Goal: Communication & Community: Answer question/provide support

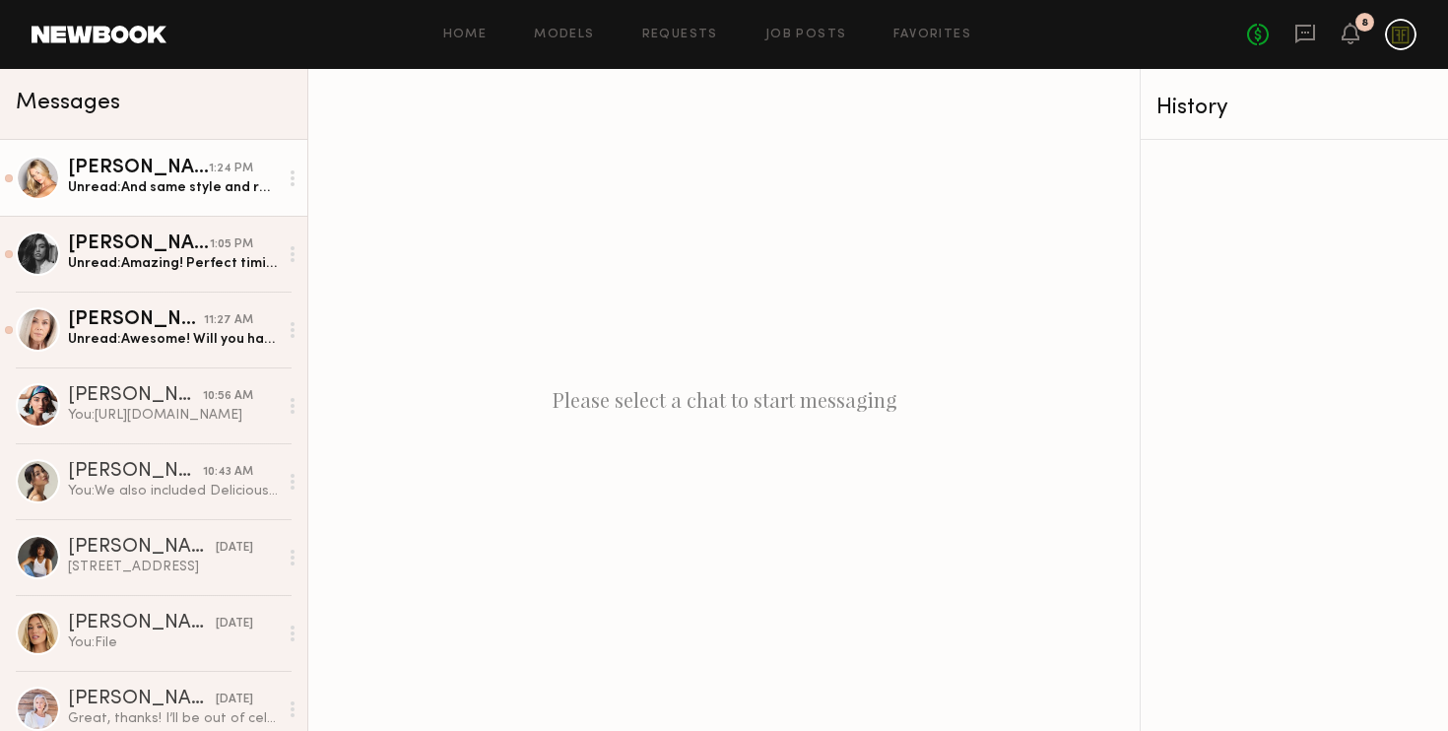
click at [189, 156] on link "[PERSON_NAME] 1:24 PM Unread: And same style and rate for the lip liner video? …" at bounding box center [153, 178] width 307 height 76
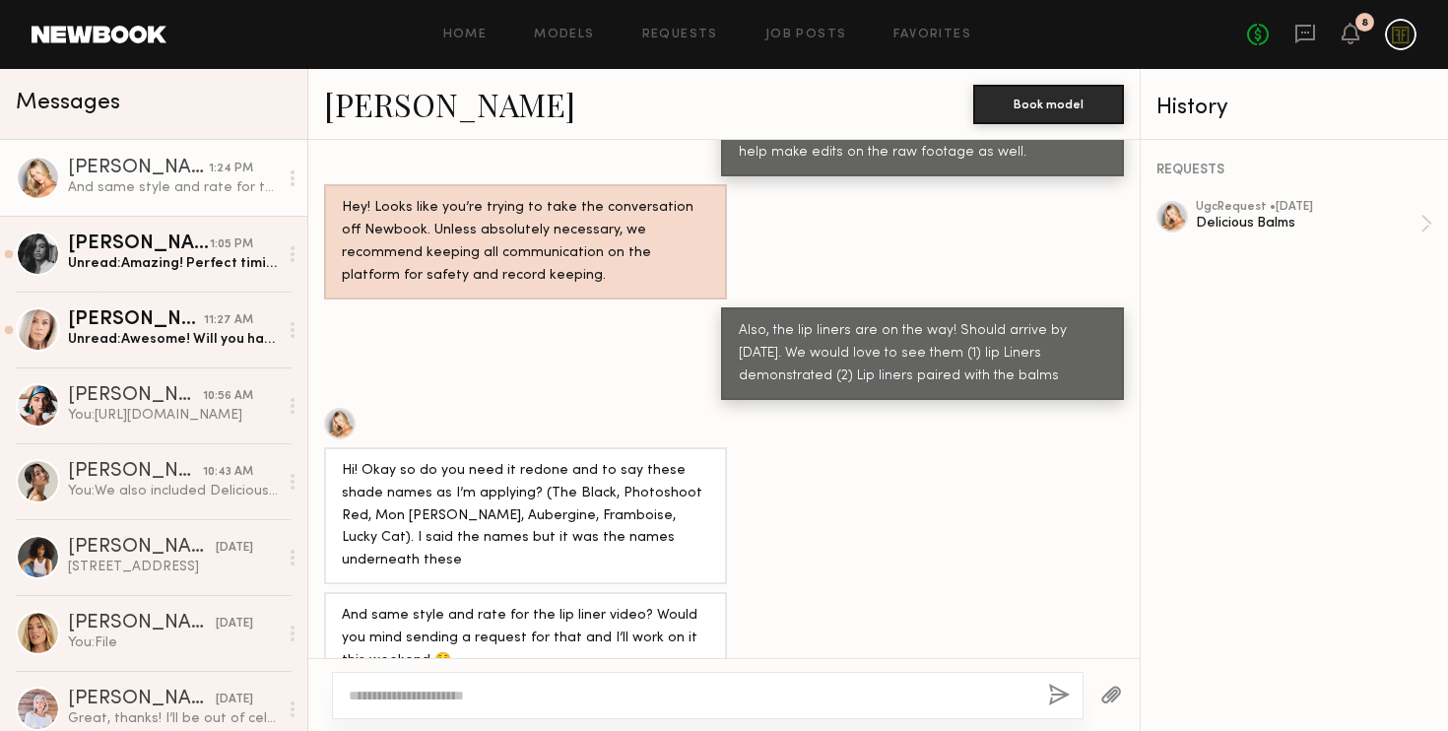
scroll to position [1677, 0]
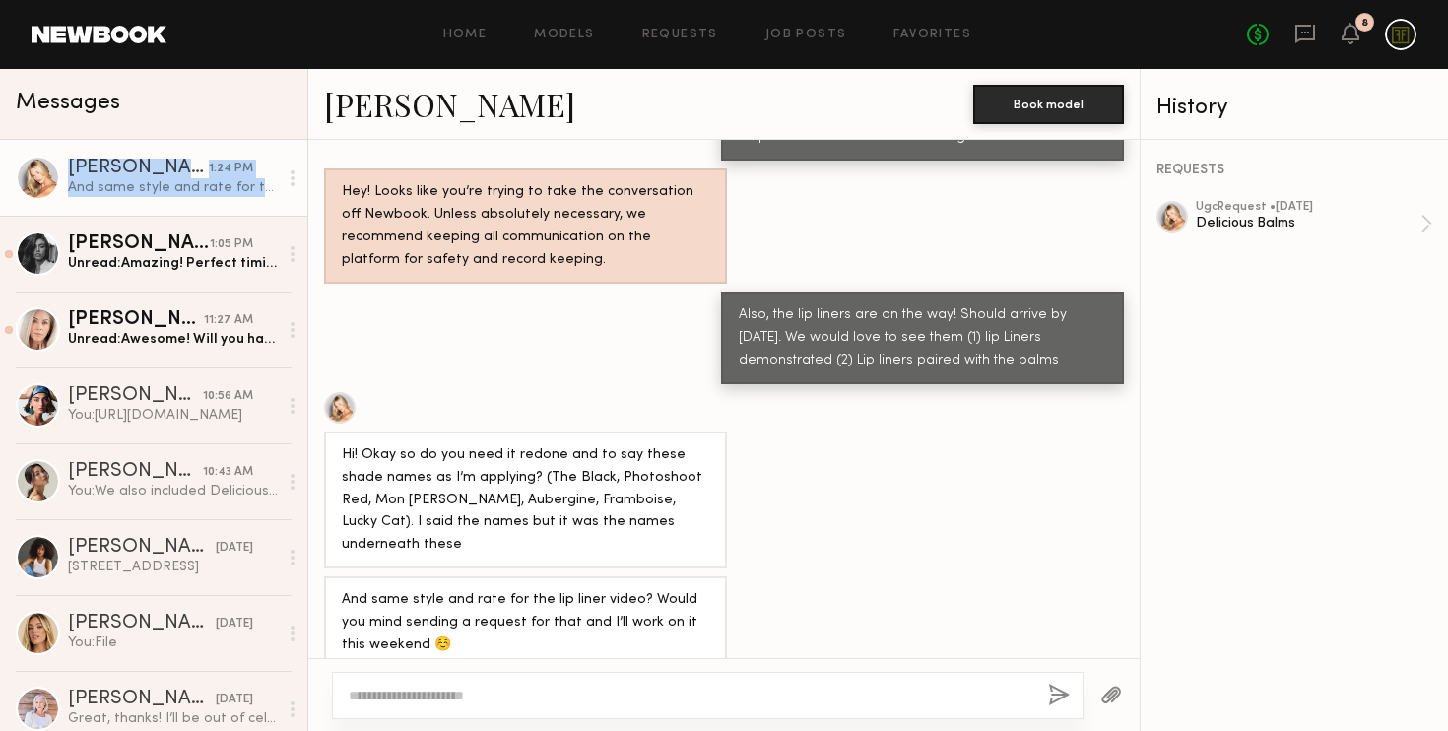
click at [289, 179] on div at bounding box center [293, 178] width 30 height 39
click at [261, 216] on div "Mark unread" at bounding box center [234, 217] width 143 height 44
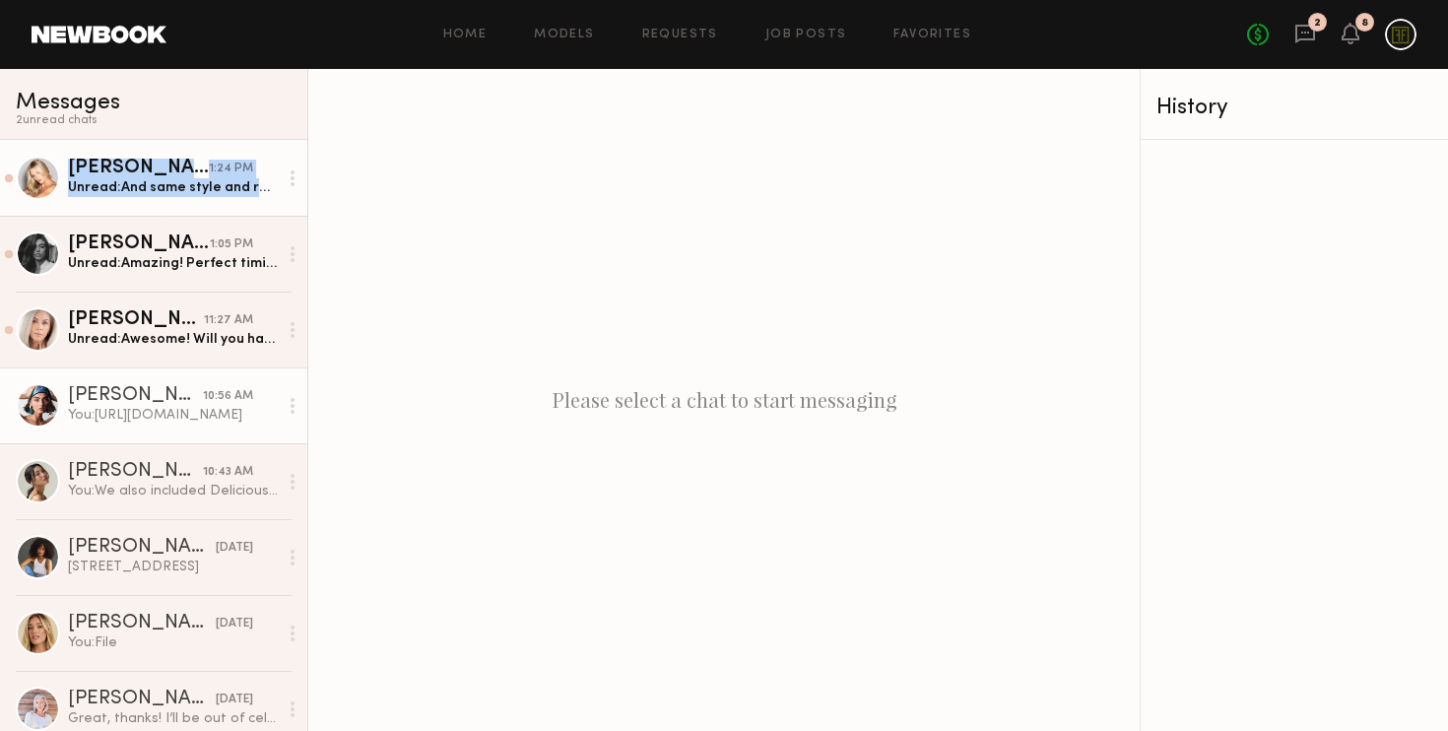
click at [217, 418] on div "You: [URL][DOMAIN_NAME]" at bounding box center [173, 415] width 210 height 19
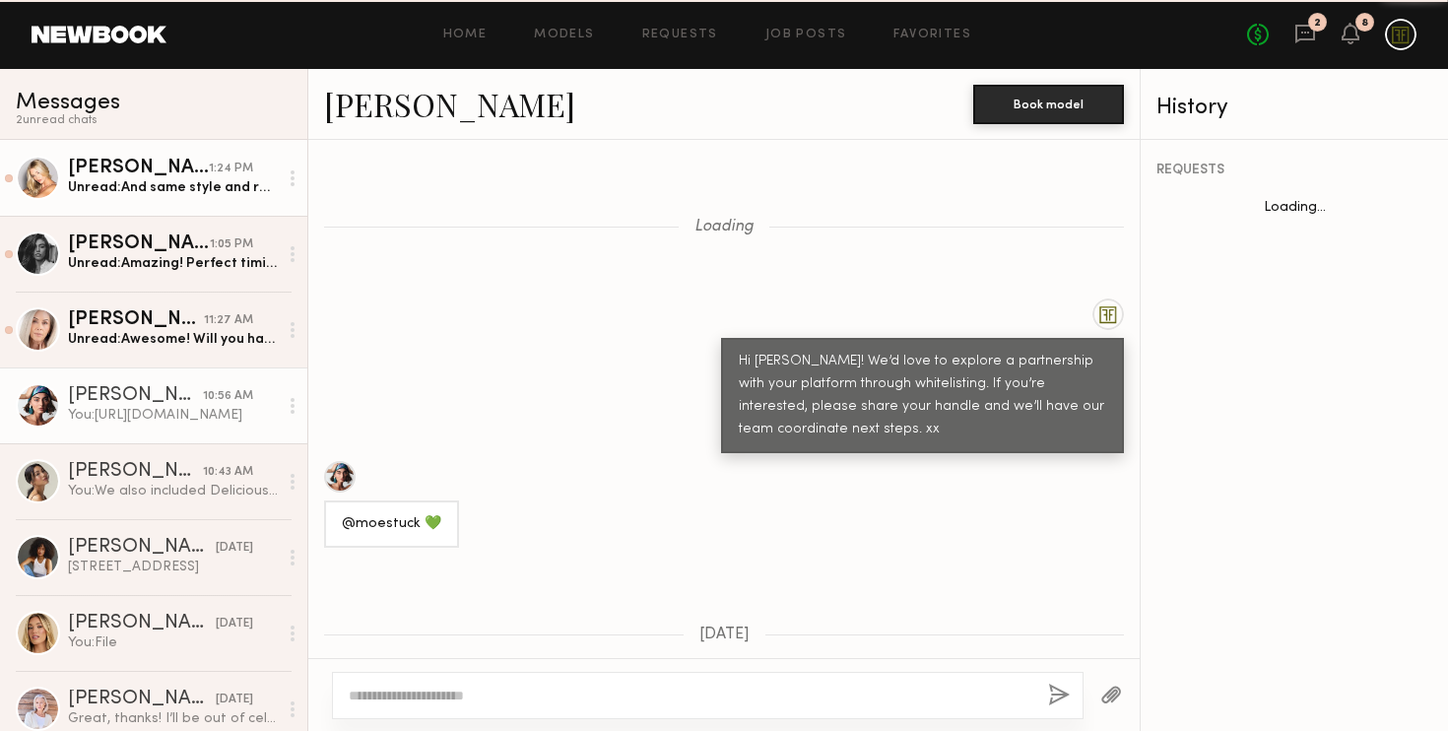
scroll to position [1250, 0]
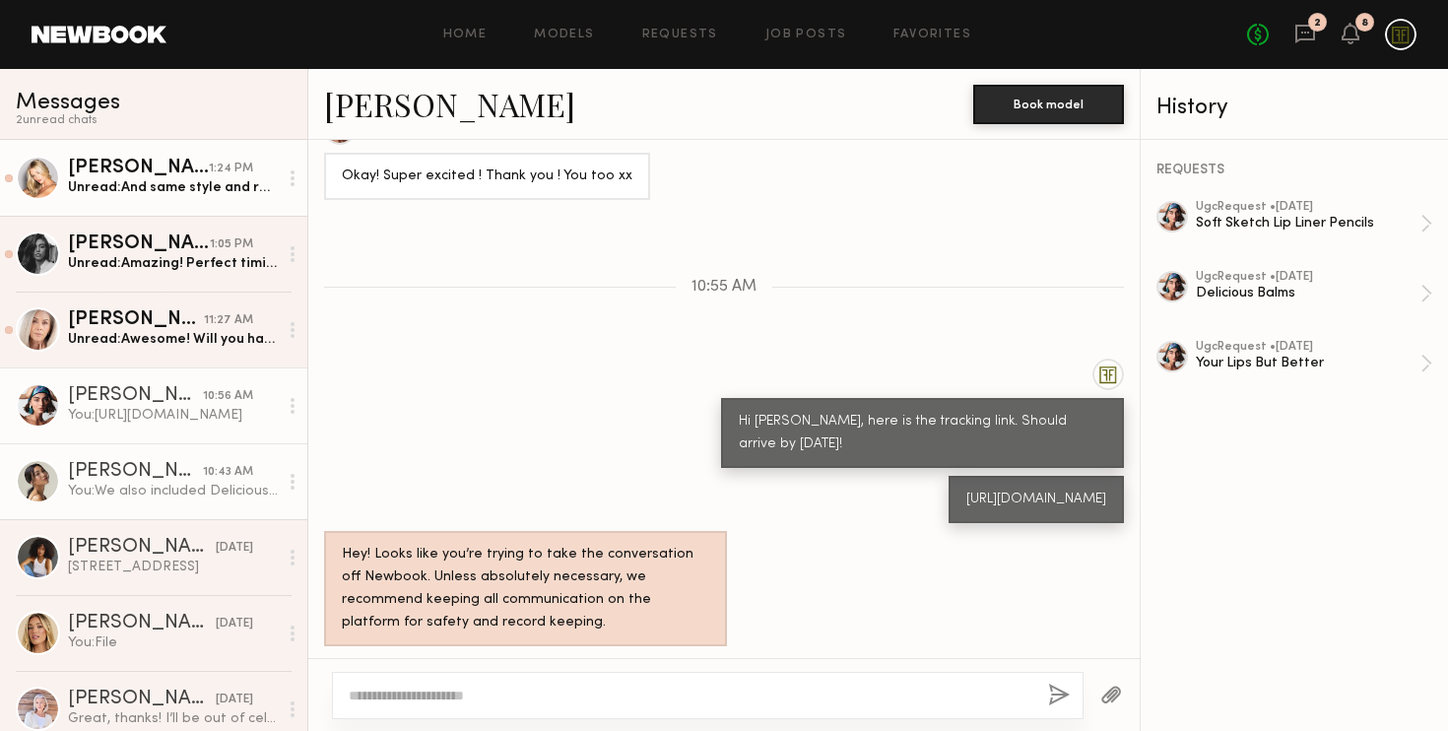
click at [214, 469] on div "10:43 AM" at bounding box center [228, 472] width 50 height 19
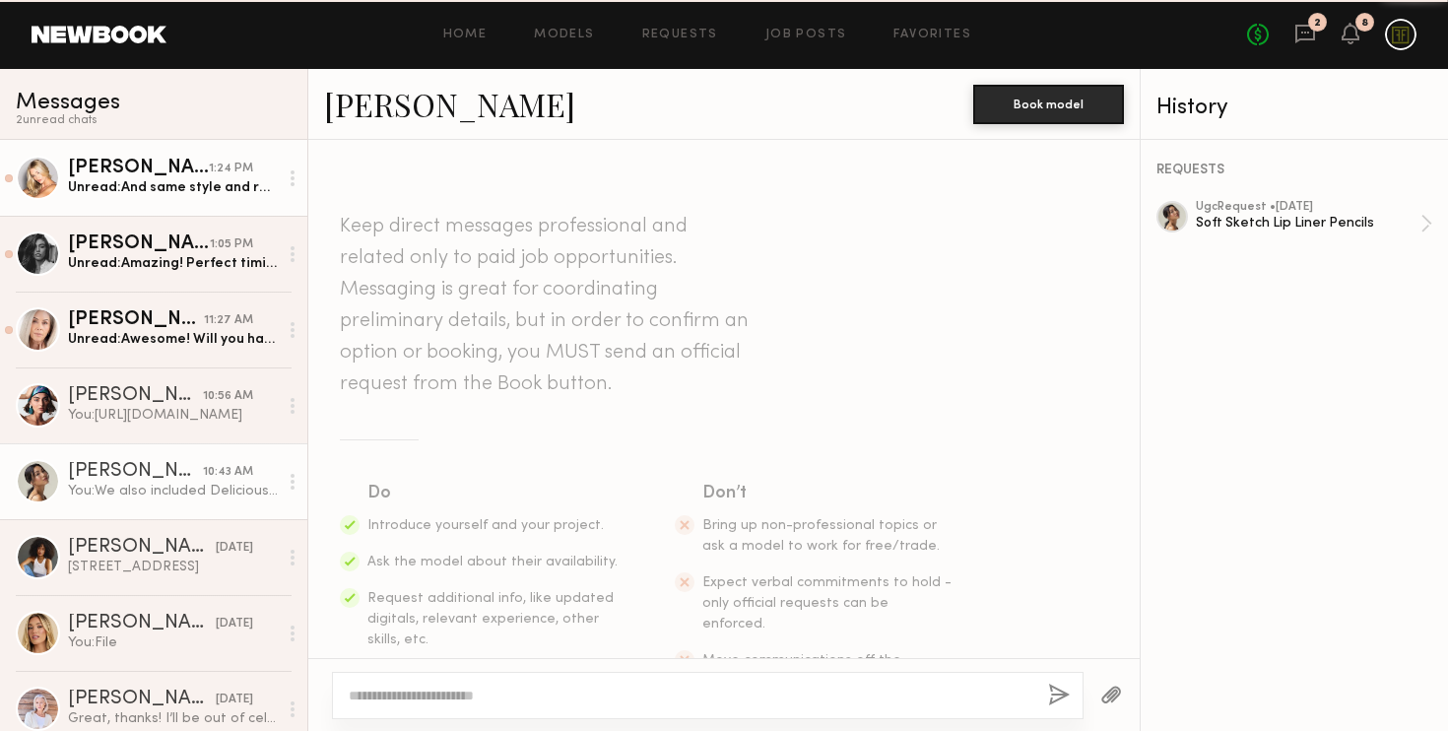
scroll to position [1782, 0]
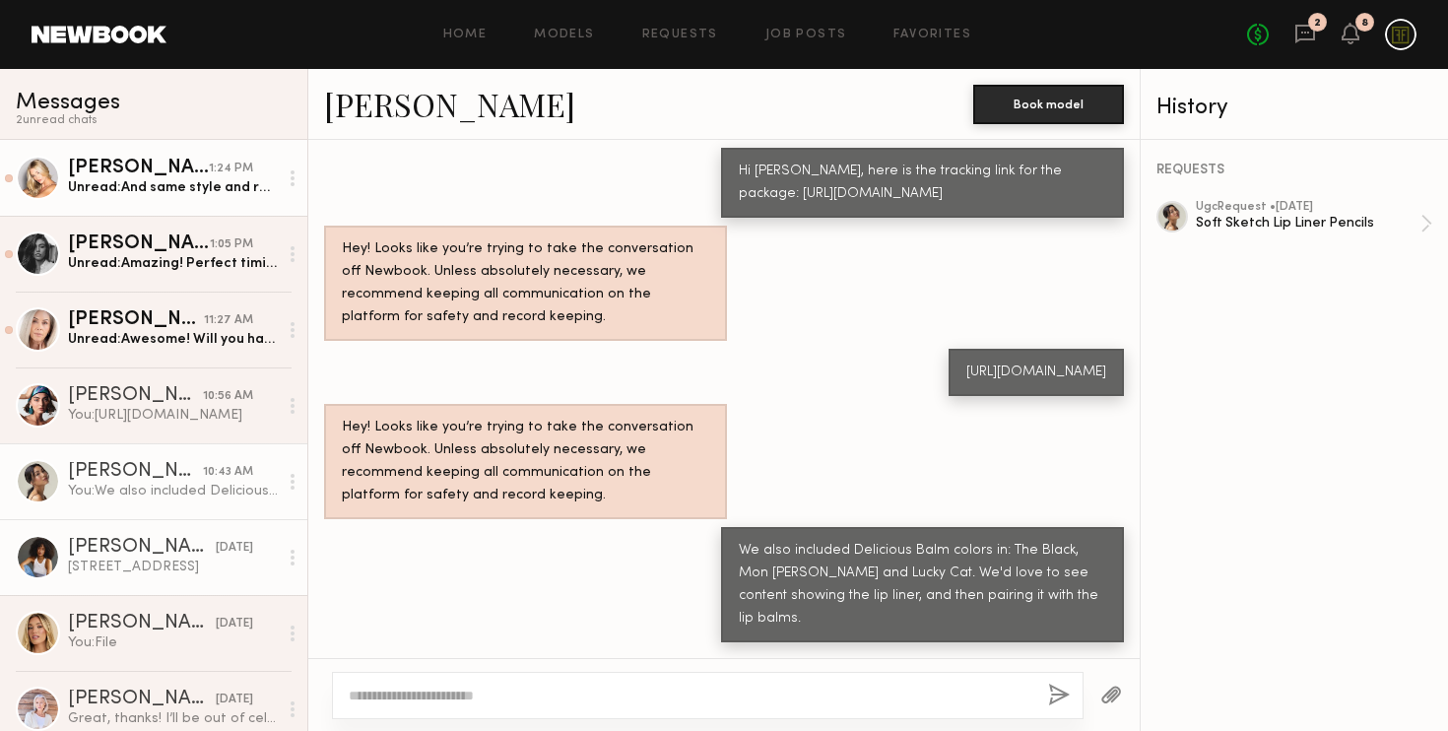
click at [208, 534] on link "[PERSON_NAME] [DATE] [STREET_ADDRESS]" at bounding box center [153, 557] width 307 height 76
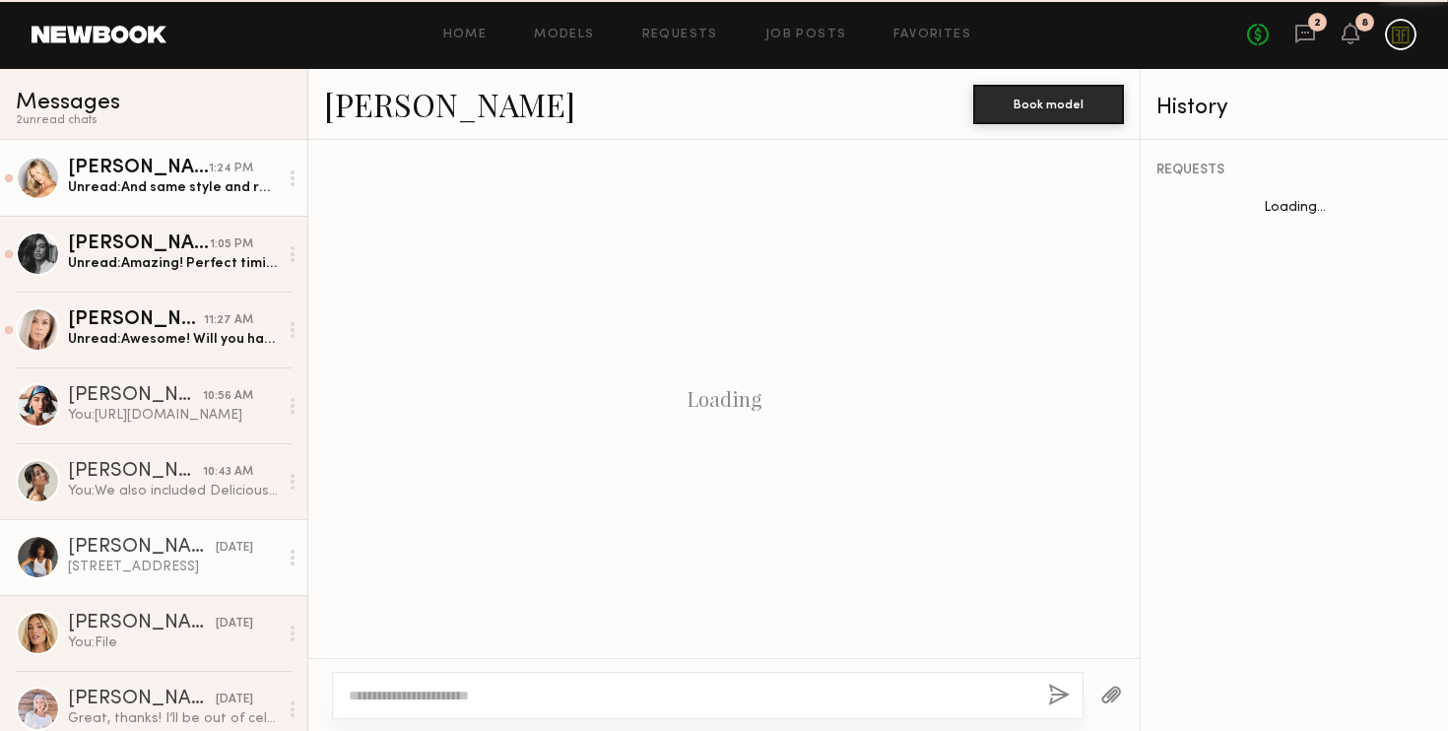
scroll to position [1161, 0]
